Goal: Task Accomplishment & Management: Complete application form

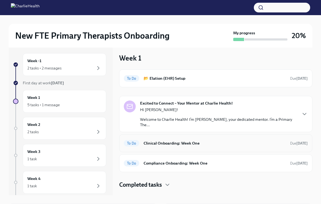
scroll to position [3, 0]
click at [223, 140] on h6 "Clinical Onboarding: Week One" at bounding box center [214, 143] width 142 height 6
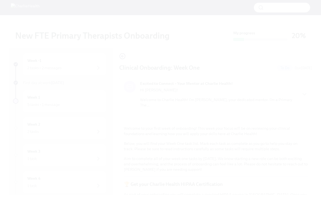
click at [204, 51] on button "Unzoom image" at bounding box center [160, 102] width 321 height 204
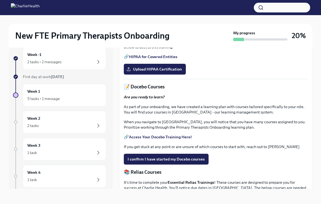
scroll to position [22, 0]
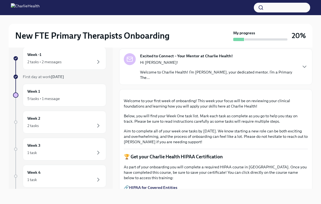
click at [232, 79] on p "Welcome to Charlie Health! I’m [PERSON_NAME], your dedicated mentor. I’m a Prim…" at bounding box center [218, 75] width 157 height 11
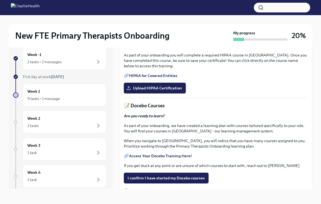
scroll to position [258, 0]
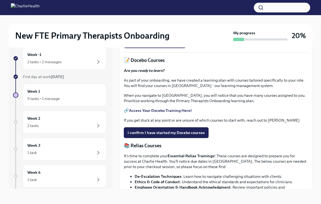
click at [154, 33] on link "HIPAA for Covered Entities" at bounding box center [153, 30] width 48 height 5
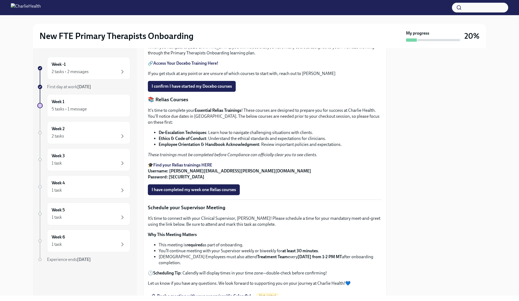
scroll to position [238, 0]
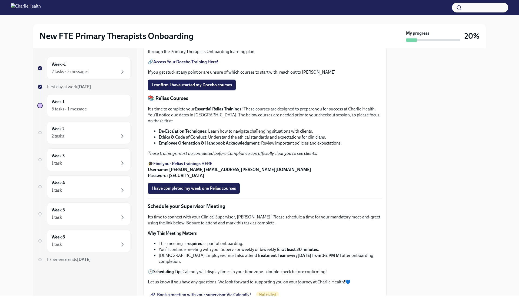
click at [176, 64] on strong "Access Your Docebo Training Here!" at bounding box center [185, 61] width 65 height 5
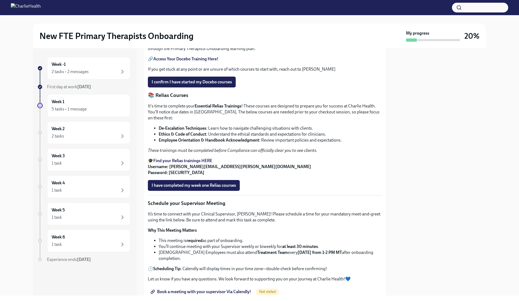
scroll to position [241, 0]
click at [0, 0] on input "Upload HIPAA Certification" at bounding box center [0, 0] width 0 height 0
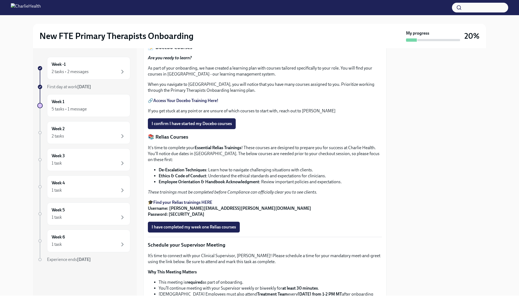
scroll to position [199, 0]
click at [212, 103] on strong "Access Your Docebo Training Here!" at bounding box center [185, 100] width 65 height 5
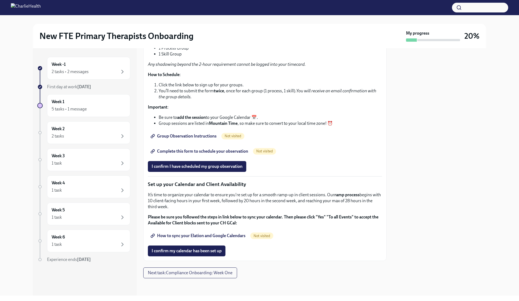
scroll to position [702, 0]
click at [170, 204] on span "Next task : Compliance Onboarding: Week One" at bounding box center [190, 272] width 85 height 5
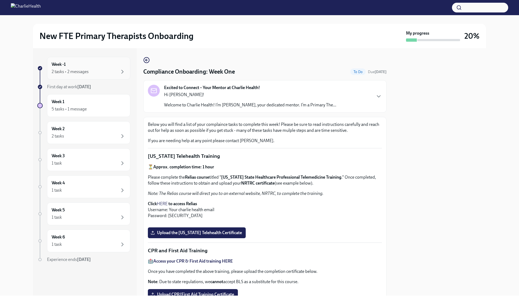
click at [77, 75] on div "Week -1 2 tasks • 2 messages" at bounding box center [88, 68] width 83 height 23
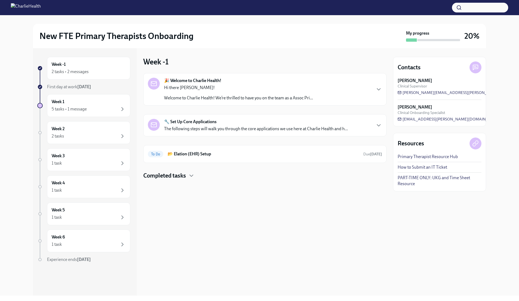
click at [77, 75] on div "Week -1 2 tasks • 2 messages" at bounding box center [88, 68] width 83 height 23
click at [162, 180] on div at bounding box center [264, 188] width 243 height 17
click at [162, 178] on h4 "Completed tasks" at bounding box center [164, 176] width 43 height 8
click at [74, 103] on div "Week 1 5 tasks • 1 message" at bounding box center [89, 106] width 74 height 14
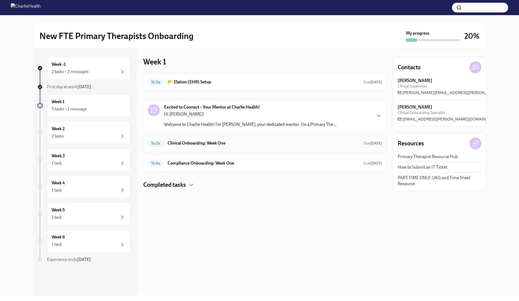
click at [187, 146] on div "To Do Clinical Onboarding: Week One Due [DATE]" at bounding box center [265, 143] width 234 height 9
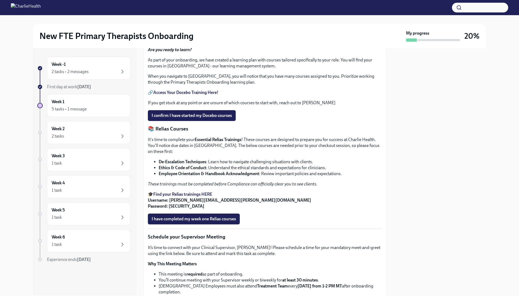
scroll to position [207, 0]
